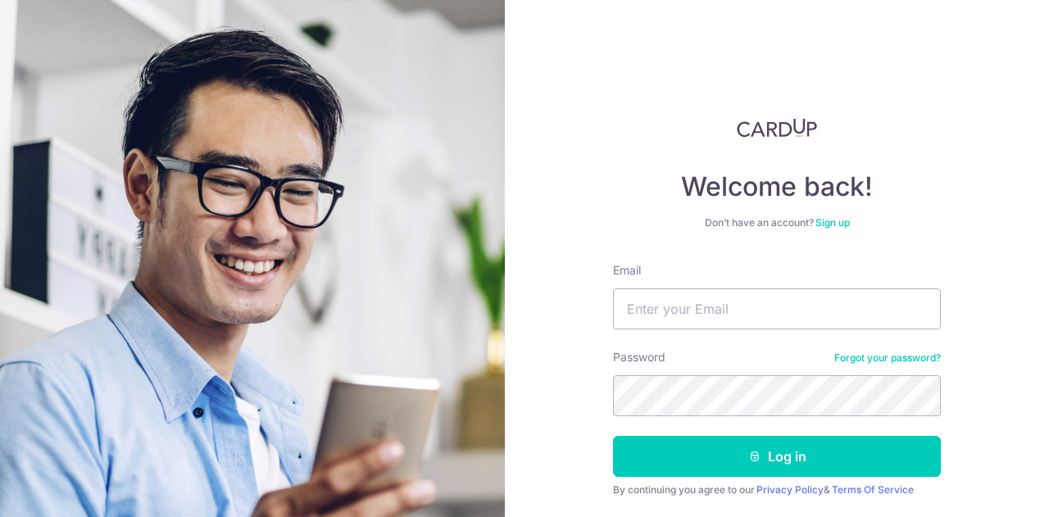
scroll to position [51, 0]
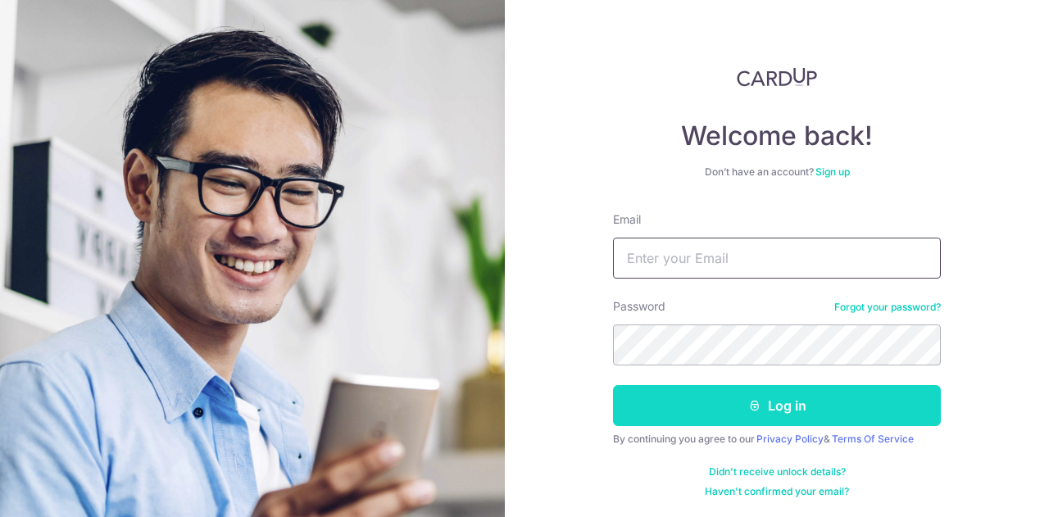
type input "[EMAIL_ADDRESS][DOMAIN_NAME]"
click at [769, 412] on button "Log in" at bounding box center [777, 405] width 328 height 41
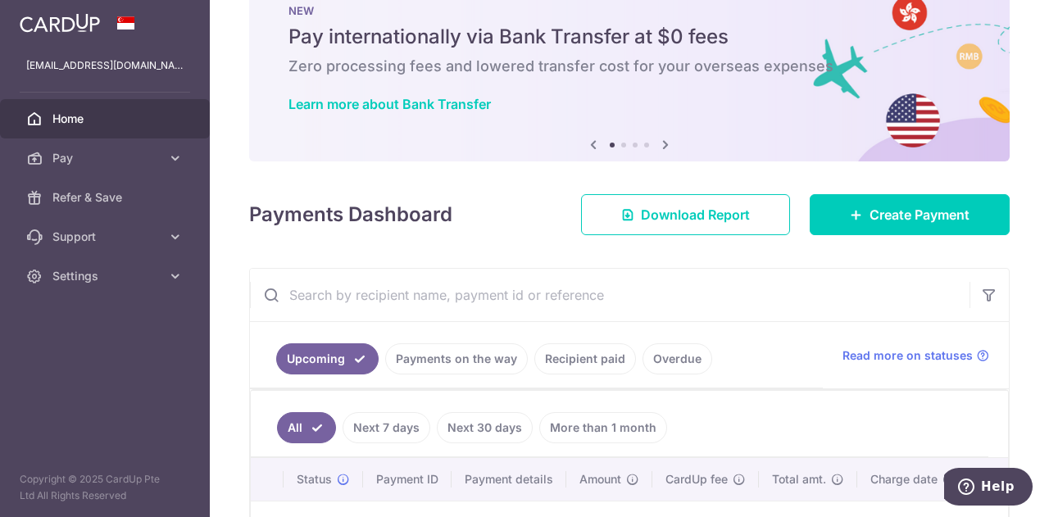
scroll to position [82, 0]
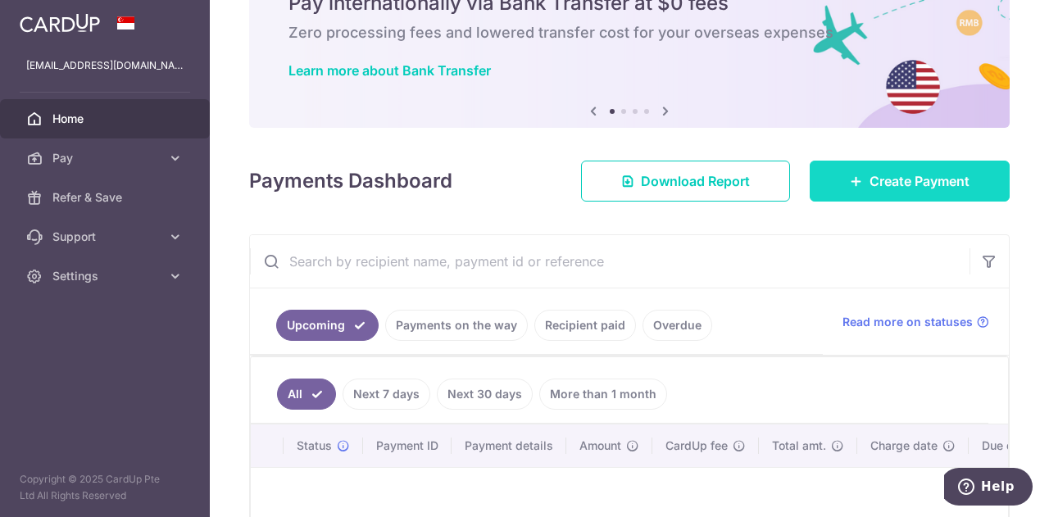
click at [920, 173] on span "Create Payment" at bounding box center [919, 181] width 100 height 20
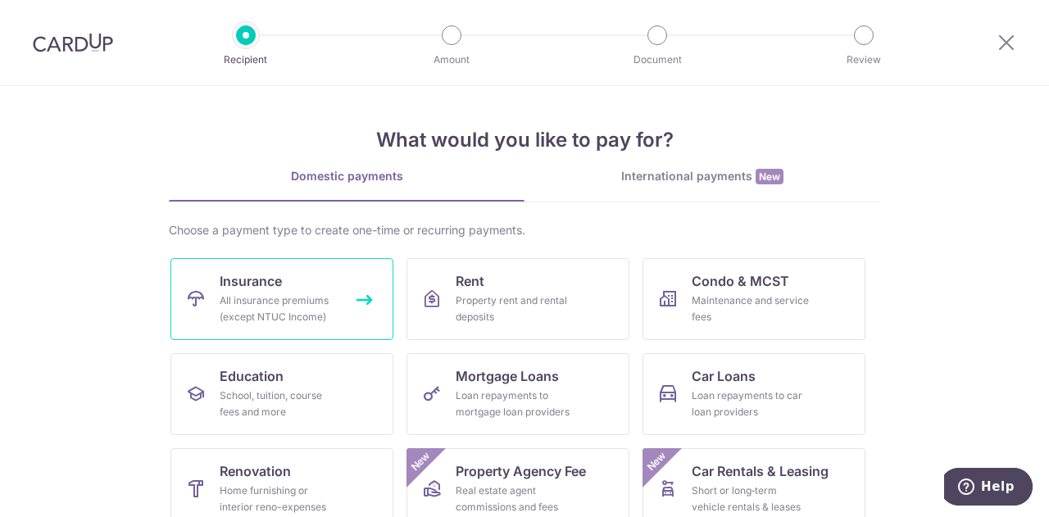
click at [243, 279] on span "Insurance" at bounding box center [251, 281] width 62 height 20
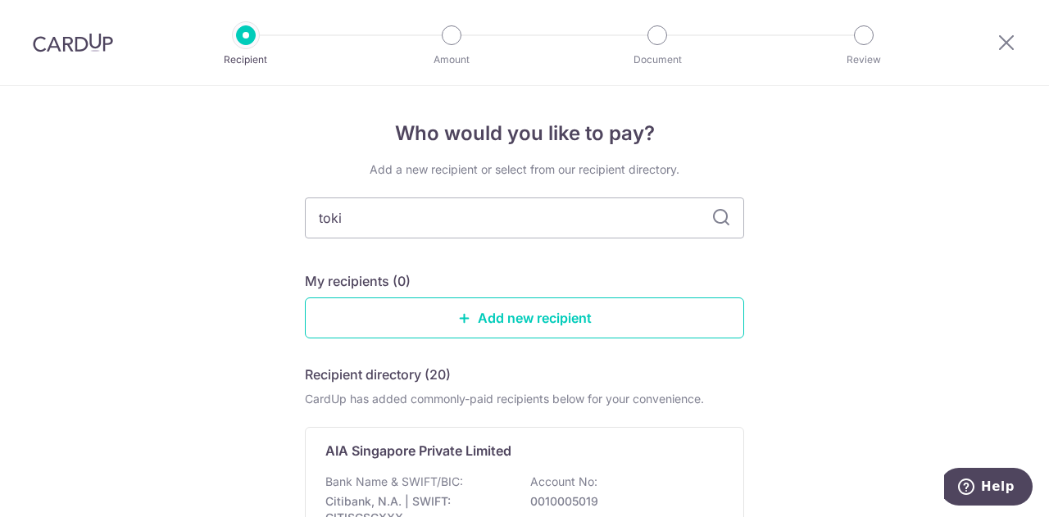
type input "tokio"
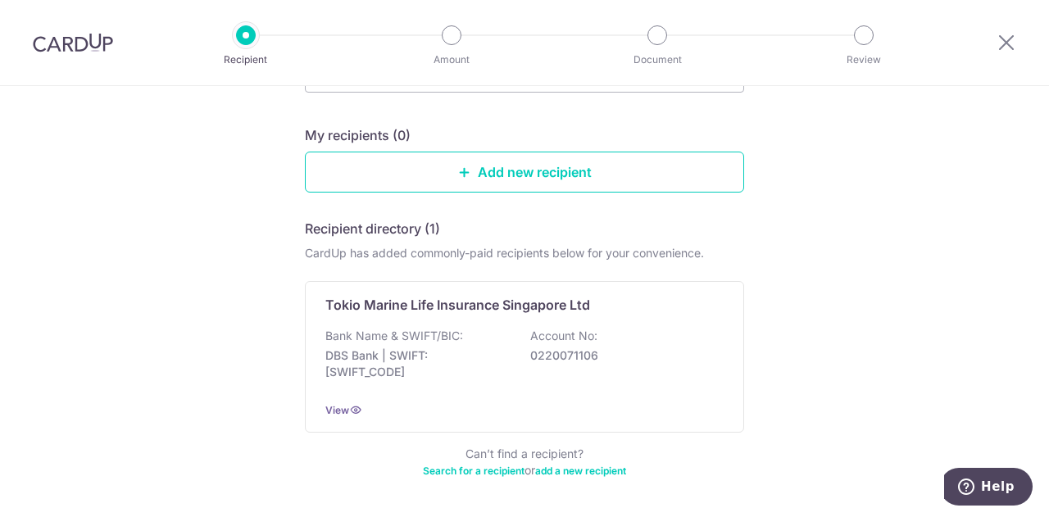
scroll to position [120, 0]
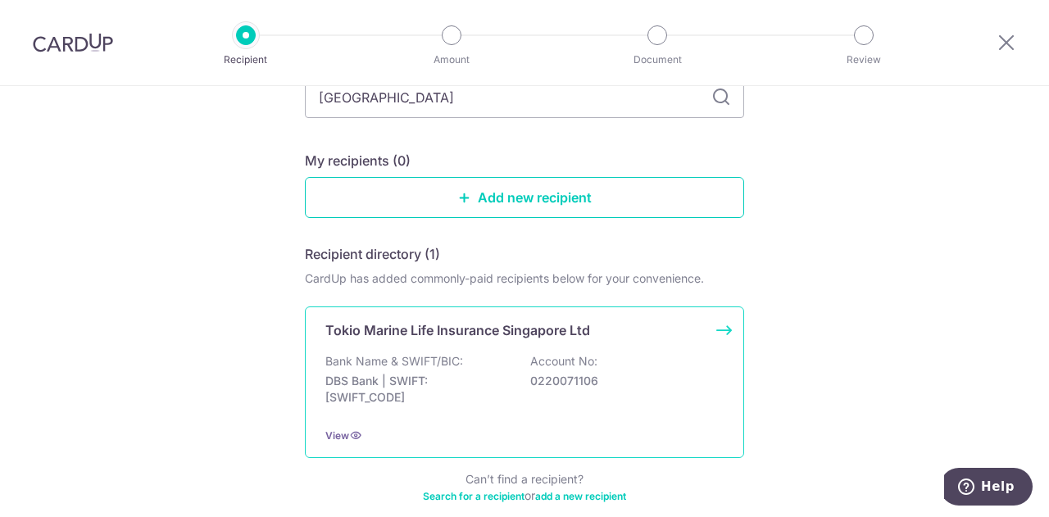
click at [511, 332] on p "Tokio Marine Life Insurance Singapore Ltd" at bounding box center [457, 330] width 265 height 20
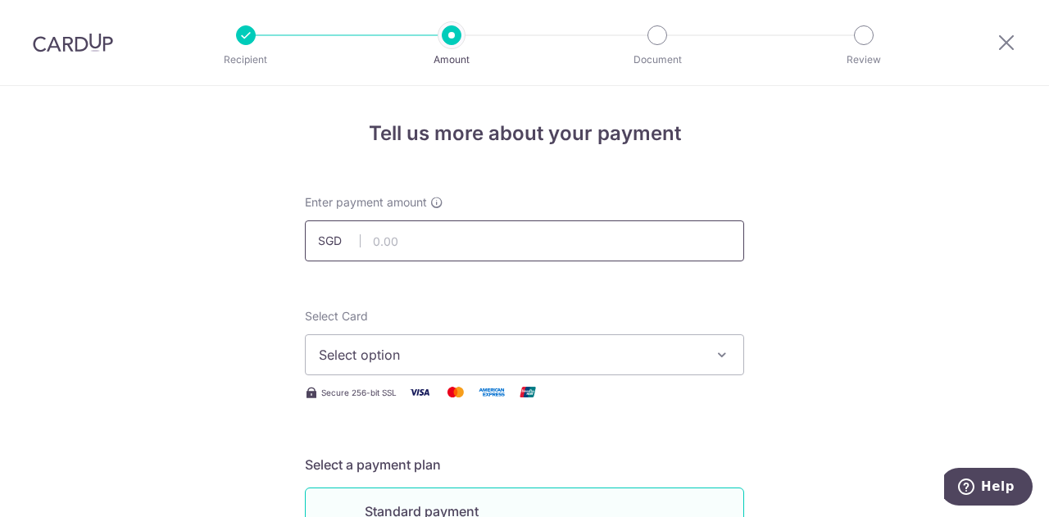
click at [567, 234] on input "text" at bounding box center [524, 240] width 439 height 41
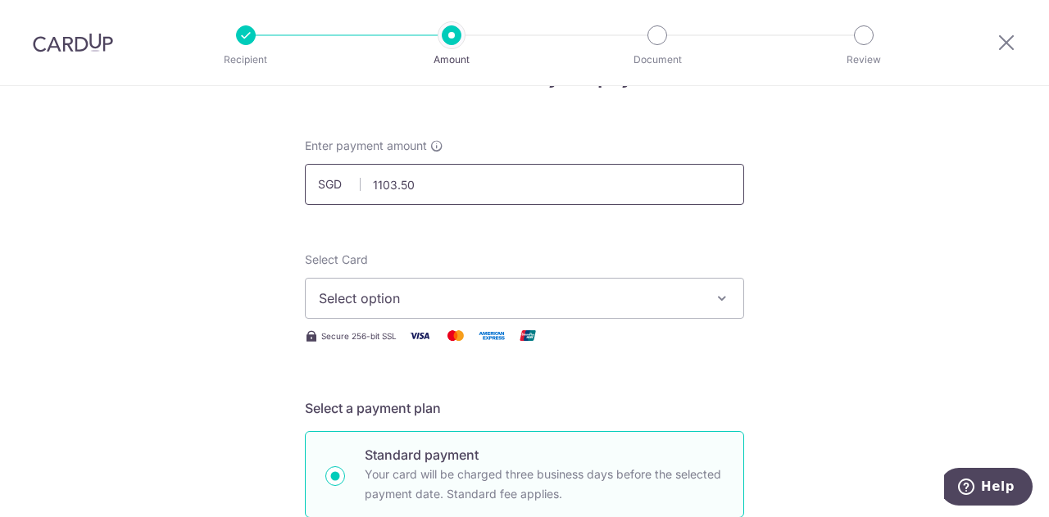
scroll to position [82, 0]
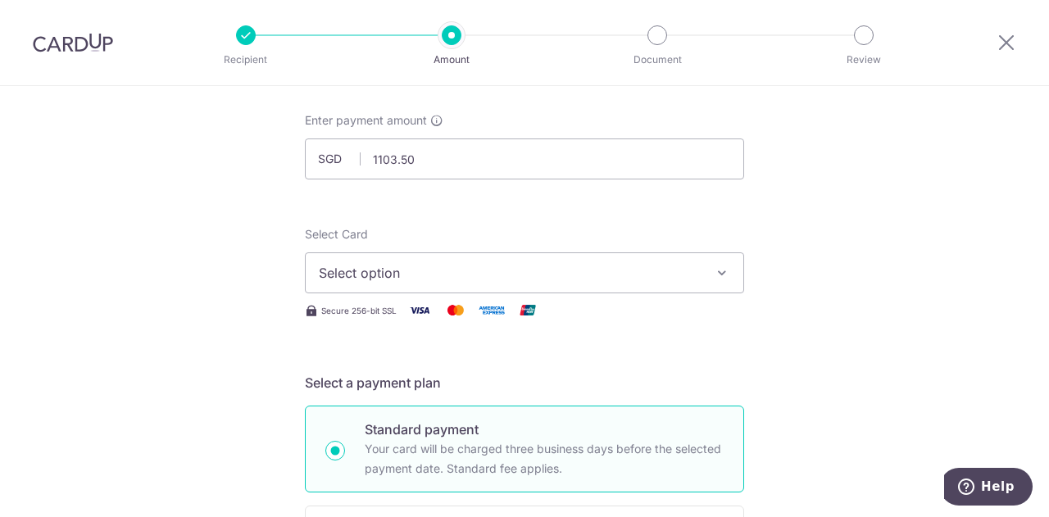
type input "1,103.50"
click at [596, 275] on span "Select option" at bounding box center [510, 273] width 382 height 20
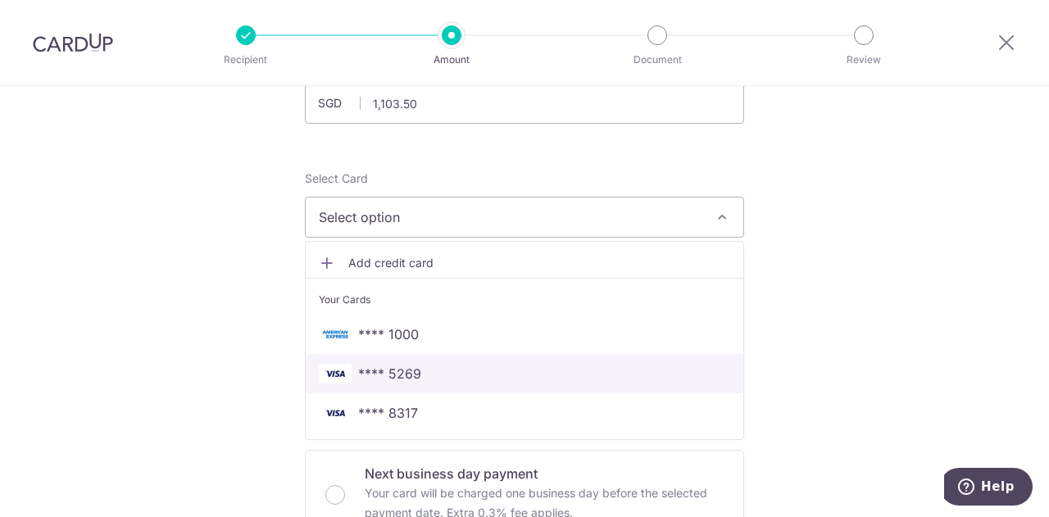
scroll to position [164, 0]
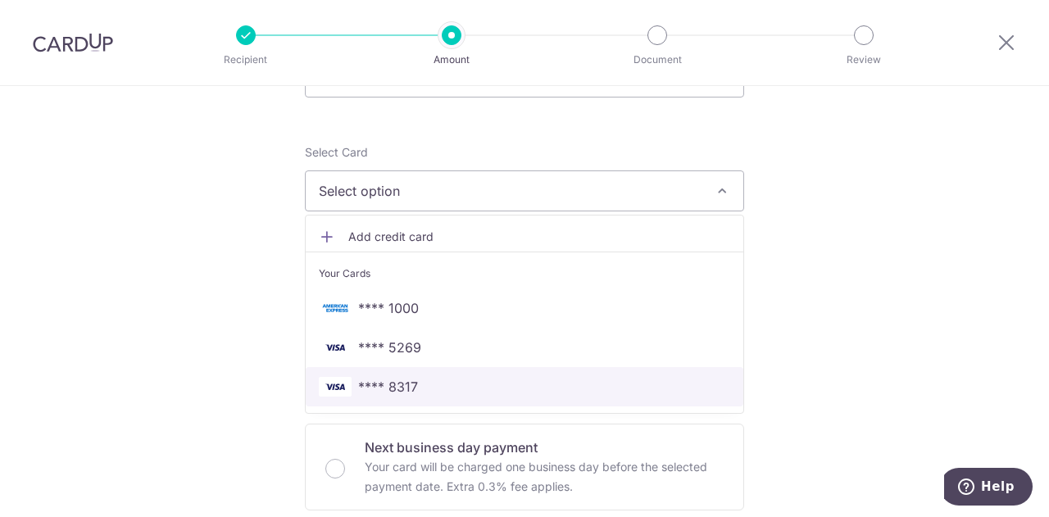
click at [414, 381] on span "**** 8317" at bounding box center [524, 387] width 411 height 20
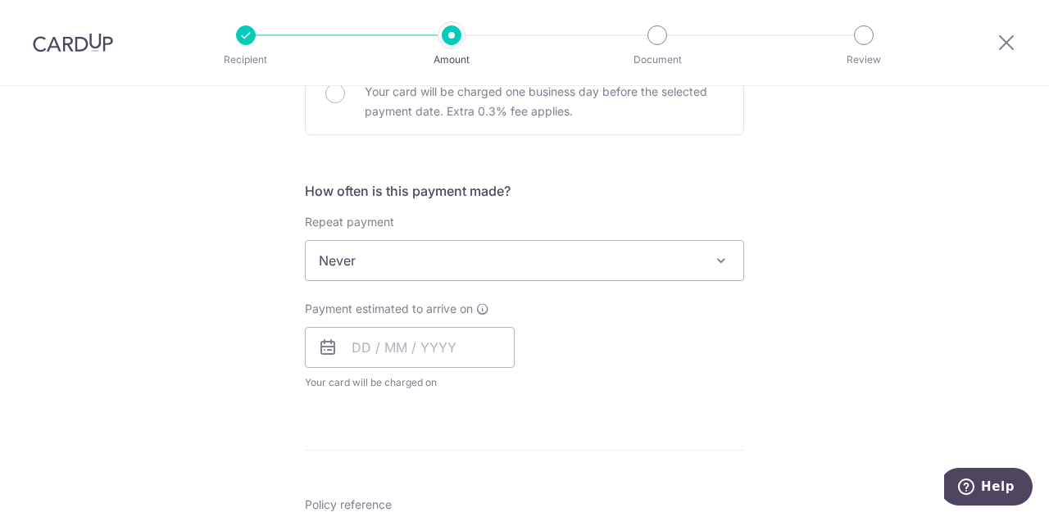
scroll to position [574, 0]
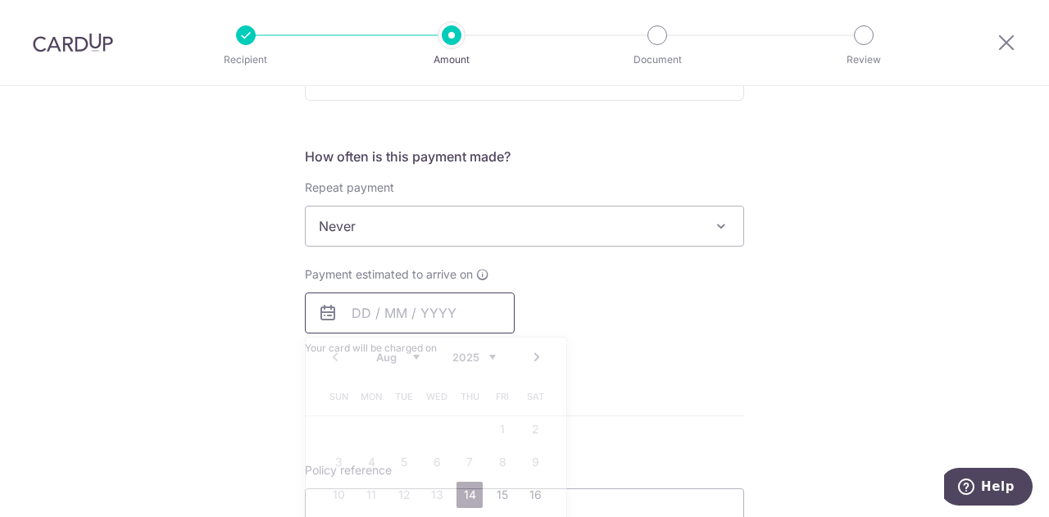
click at [345, 319] on input "text" at bounding box center [410, 313] width 210 height 41
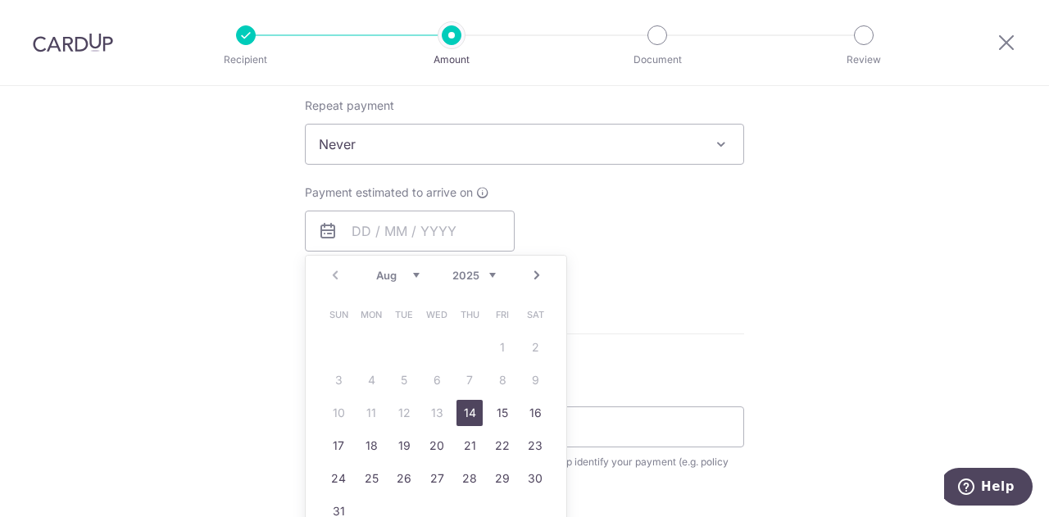
drag, startPoint x: 467, startPoint y: 411, endPoint x: 242, endPoint y: 334, distance: 238.1
click at [467, 411] on link "14" at bounding box center [469, 413] width 26 height 26
type input "[DATE]"
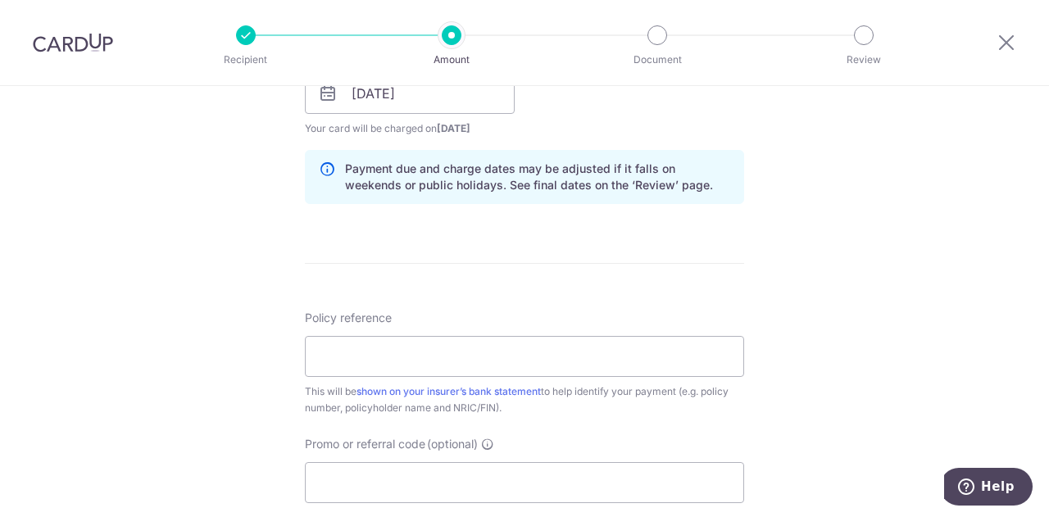
scroll to position [819, 0]
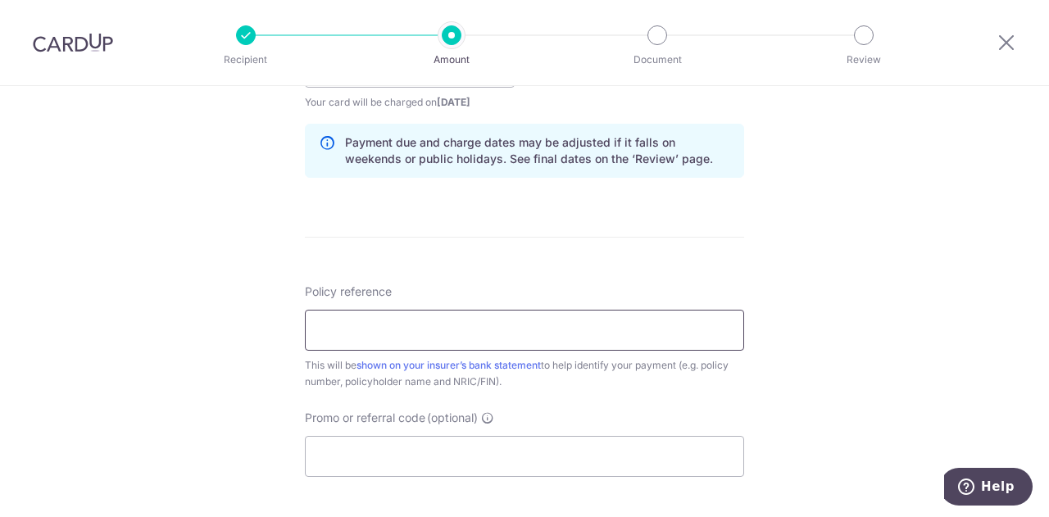
click at [361, 335] on input "Policy reference" at bounding box center [524, 330] width 439 height 41
type input "00151894"
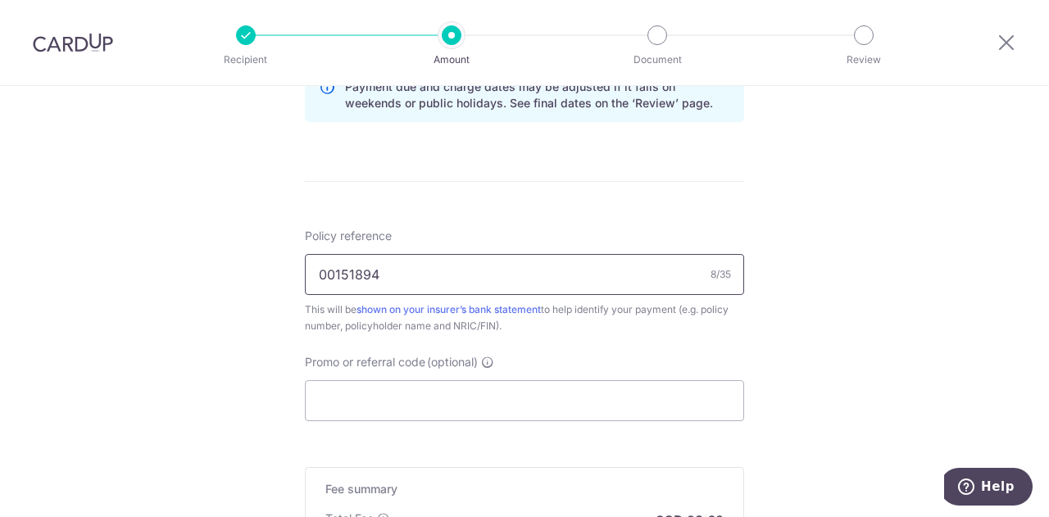
scroll to position [901, 0]
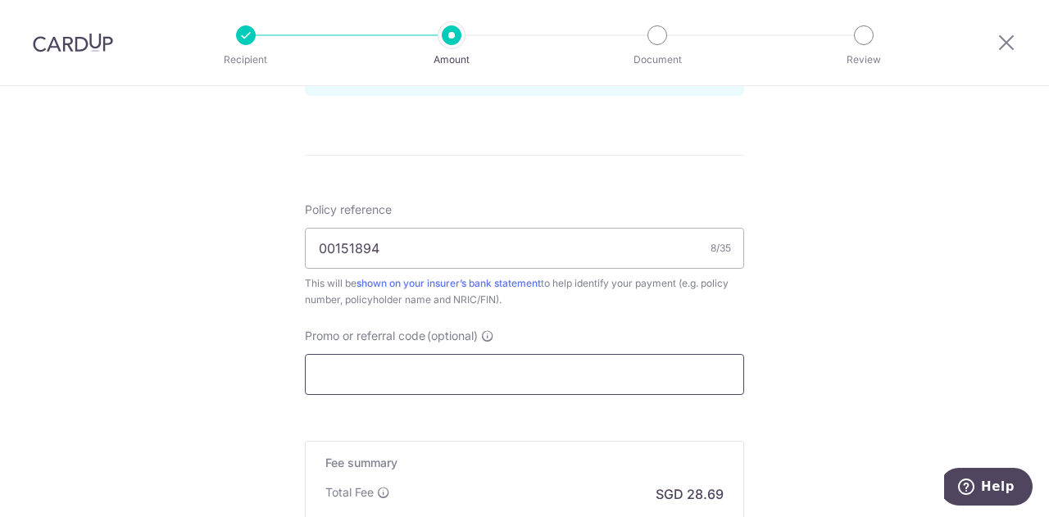
click at [391, 383] on input "Promo or referral code (optional)" at bounding box center [524, 374] width 439 height 41
paste input "OFF225"
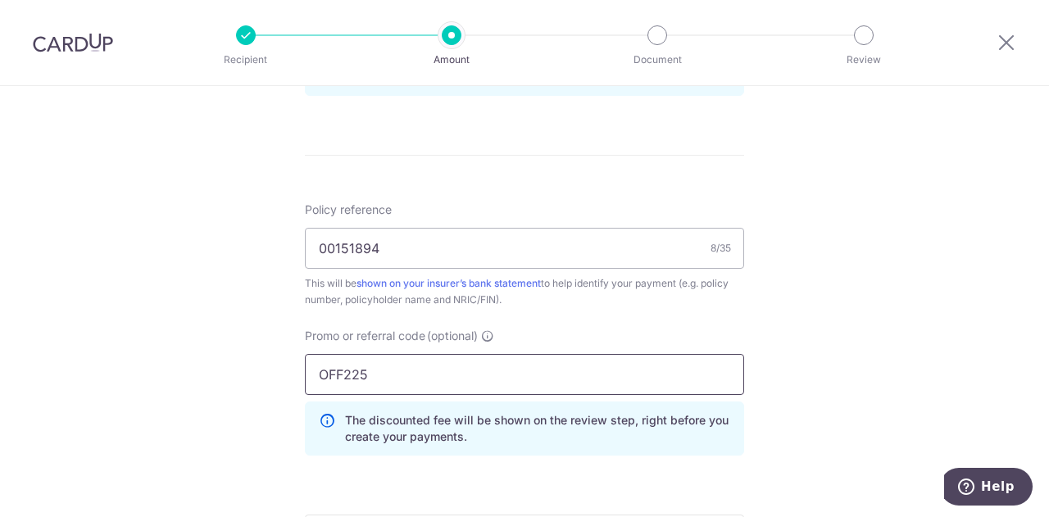
type input "OFF225"
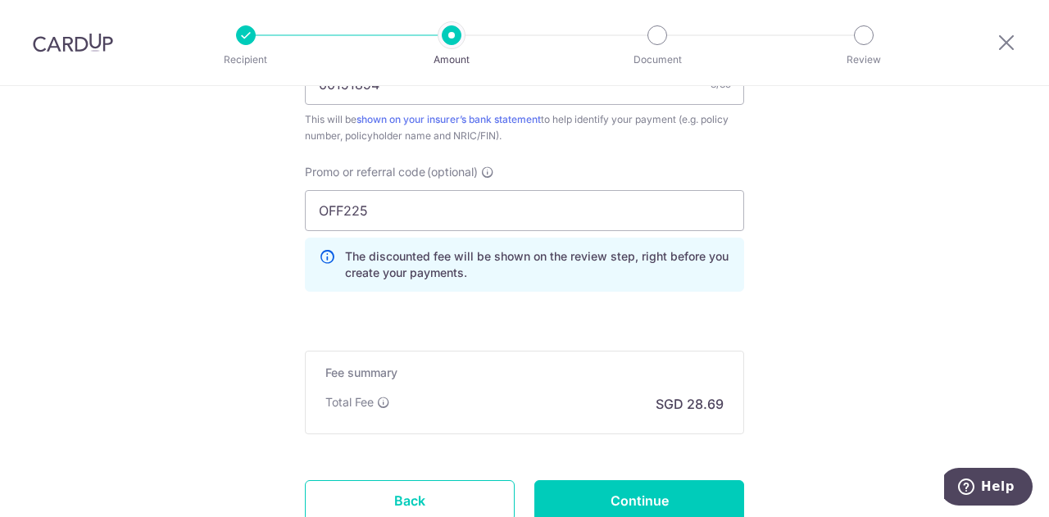
scroll to position [1147, 0]
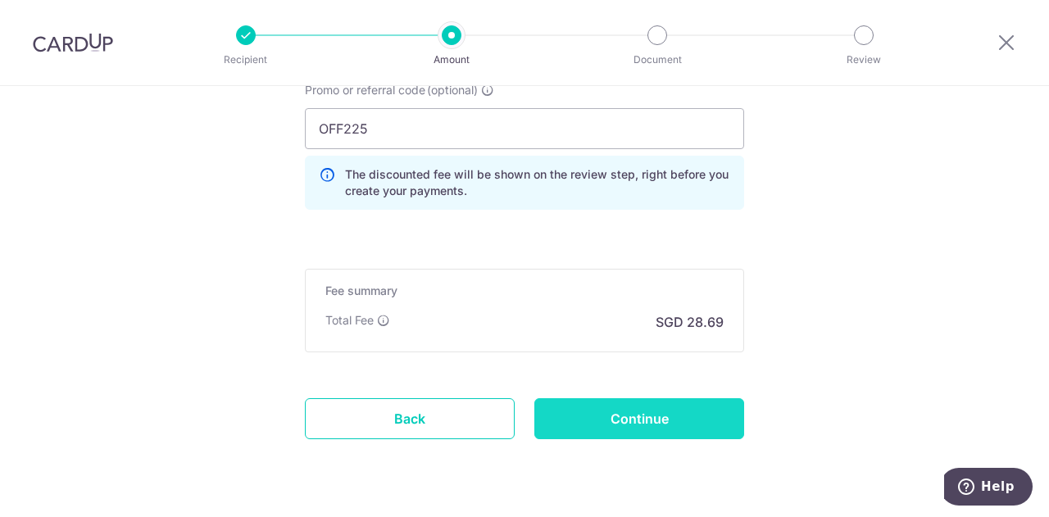
click at [665, 419] on input "Continue" at bounding box center [639, 418] width 210 height 41
type input "Create Schedule"
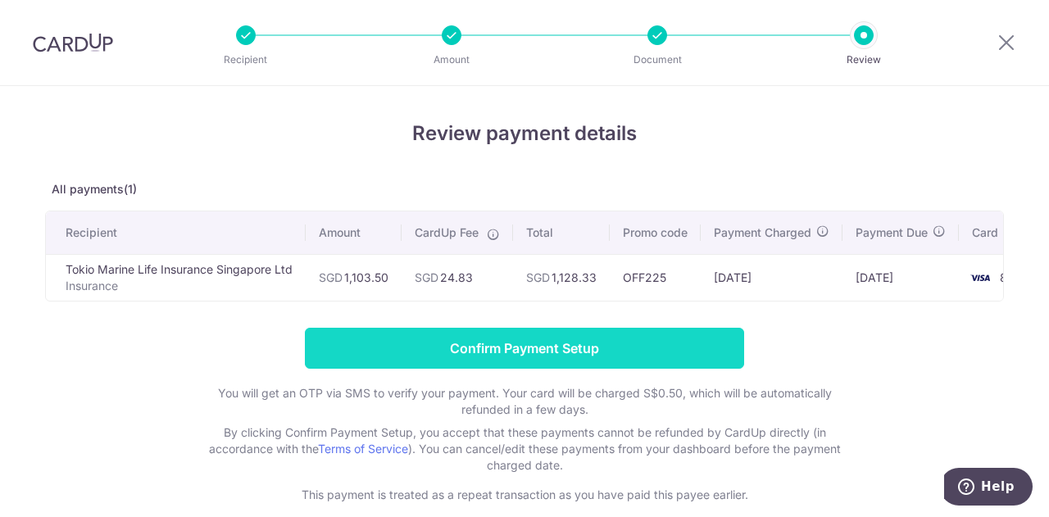
click at [541, 355] on input "Confirm Payment Setup" at bounding box center [524, 348] width 439 height 41
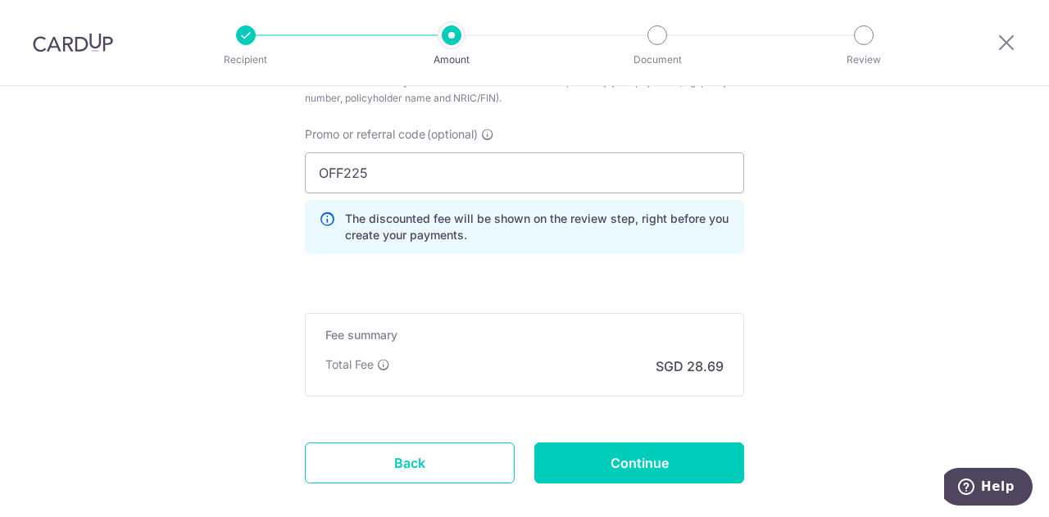
scroll to position [1205, 0]
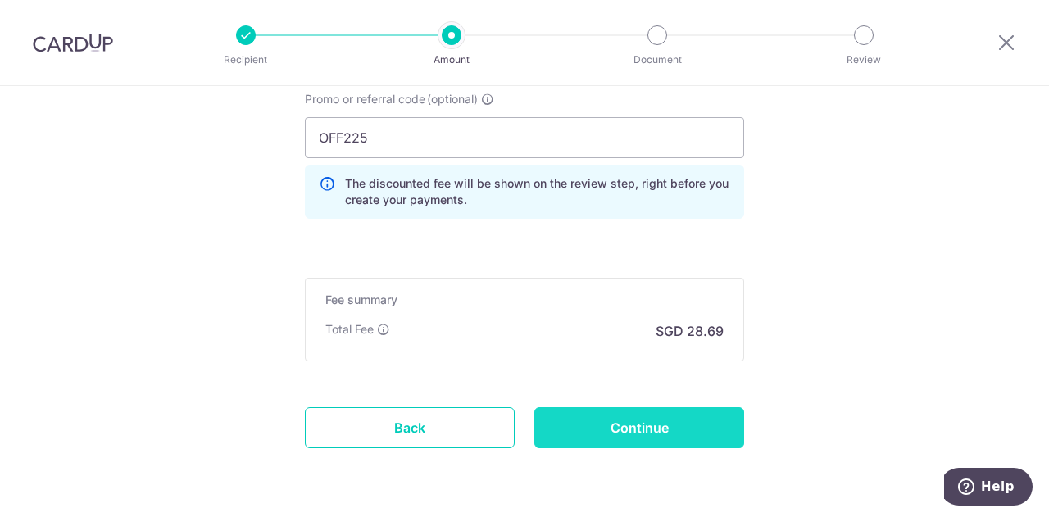
click at [641, 424] on input "Continue" at bounding box center [639, 427] width 210 height 41
type input "Update Schedule"
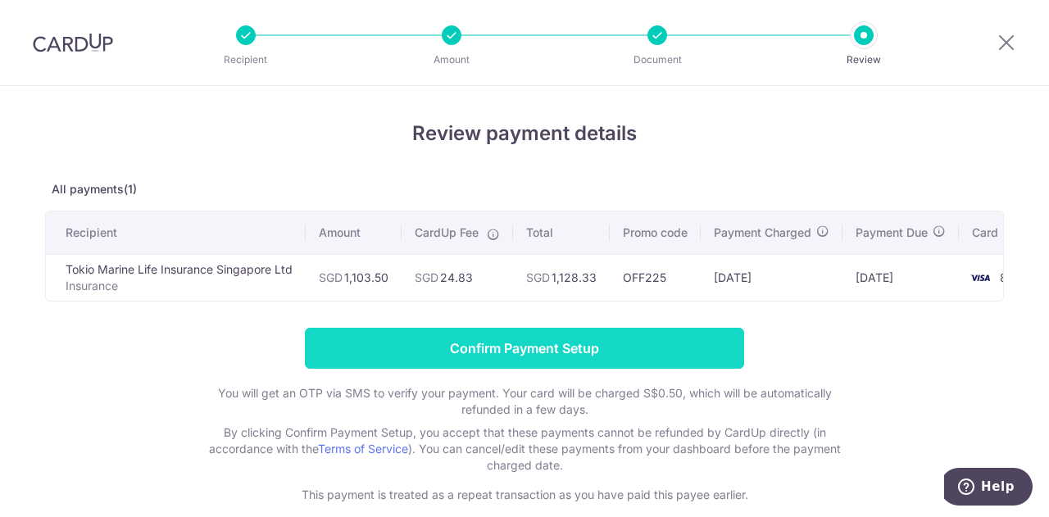
click at [530, 352] on input "Confirm Payment Setup" at bounding box center [524, 348] width 439 height 41
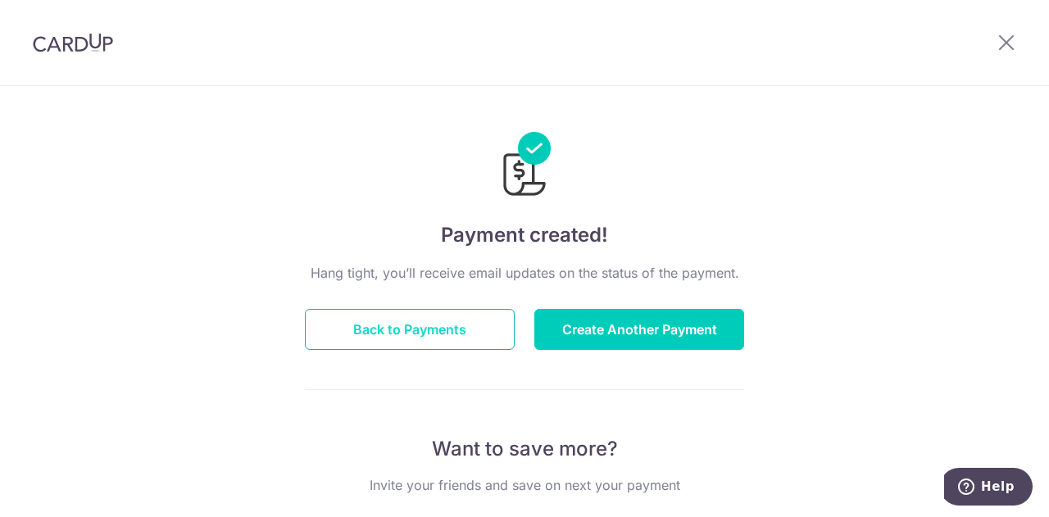
click at [421, 329] on button "Back to Payments" at bounding box center [410, 329] width 210 height 41
